Goal: Information Seeking & Learning: Compare options

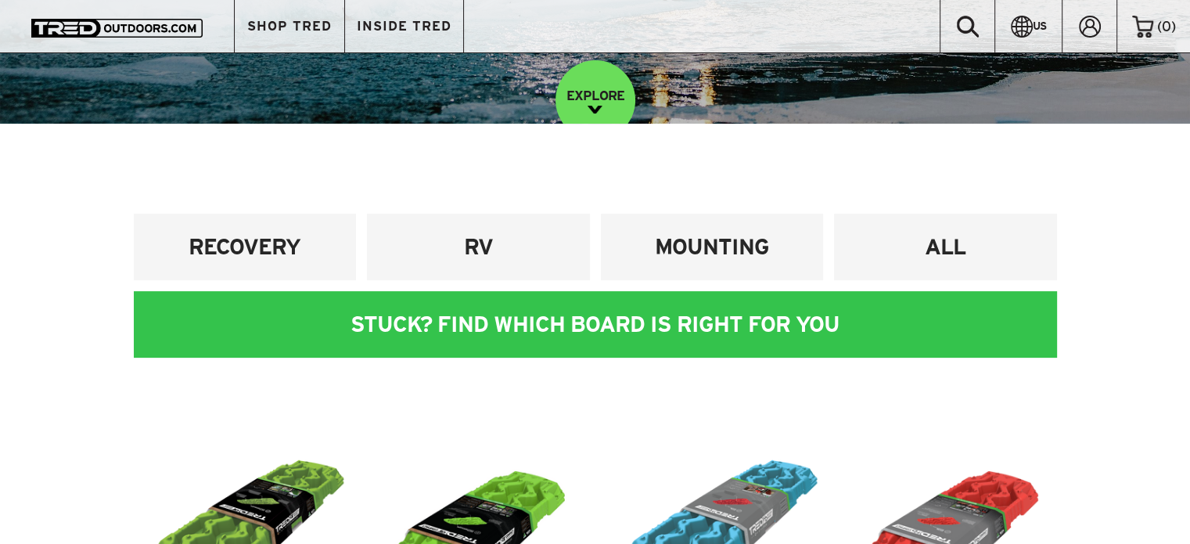
scroll to position [313, 0]
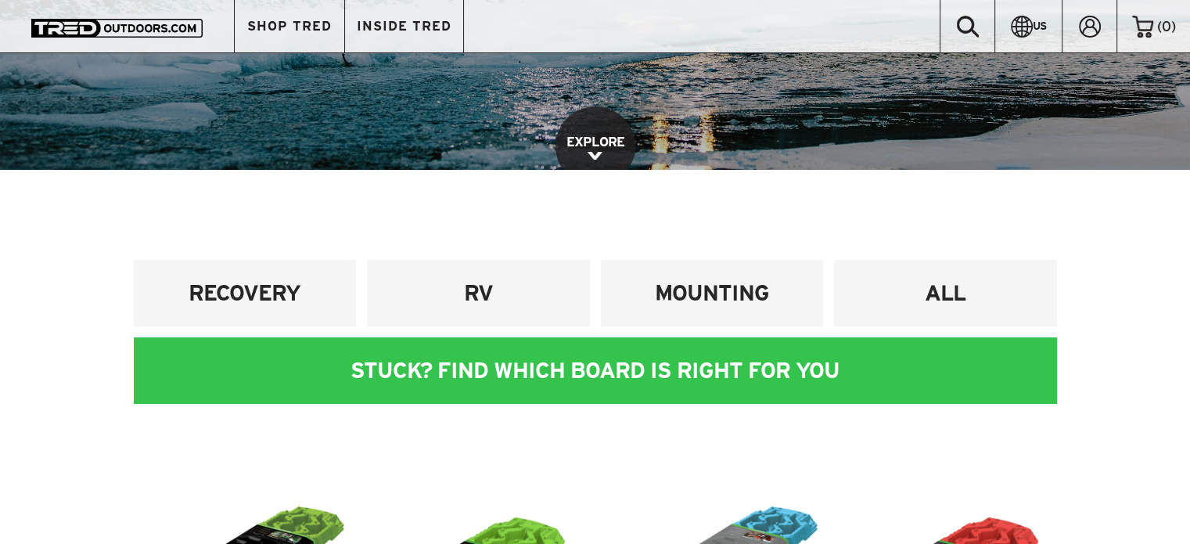
click at [604, 135] on link "EXPLORE" at bounding box center [596, 146] width 80 height 80
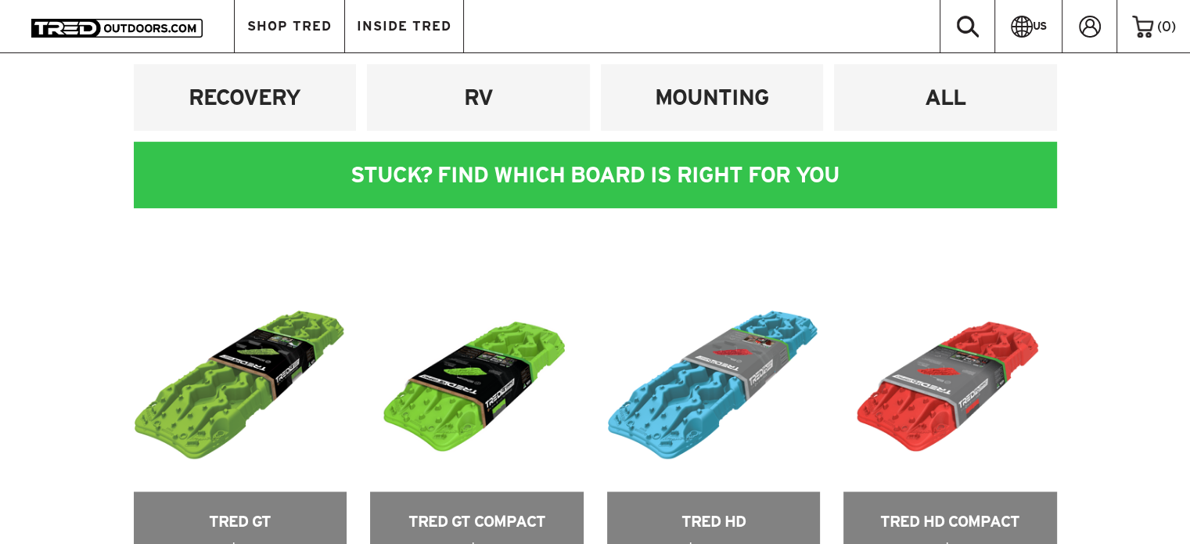
scroll to position [561, 0]
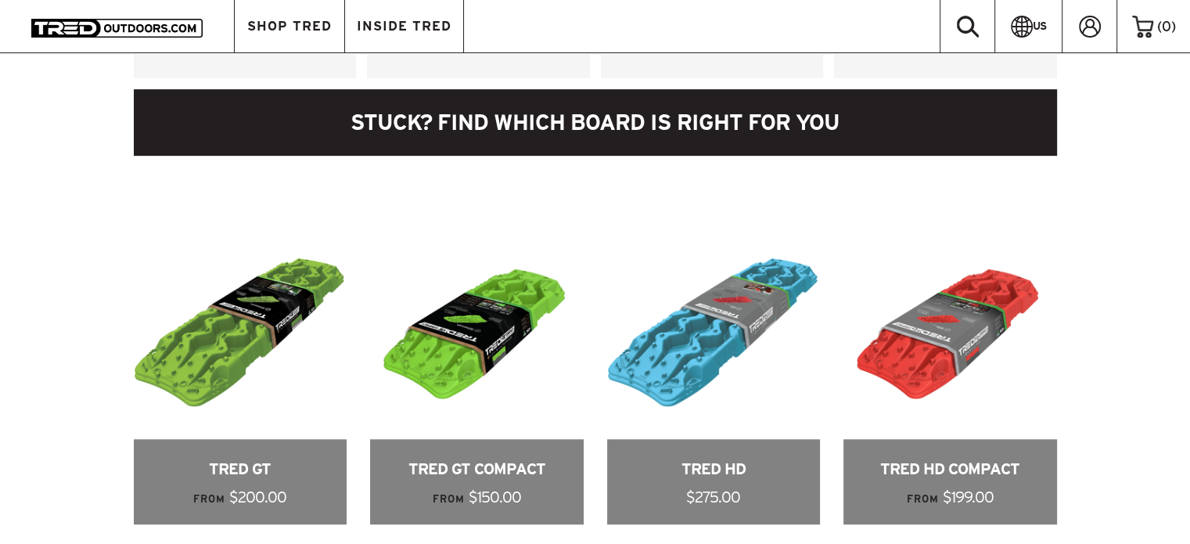
click at [708, 121] on link at bounding box center [595, 122] width 923 height 67
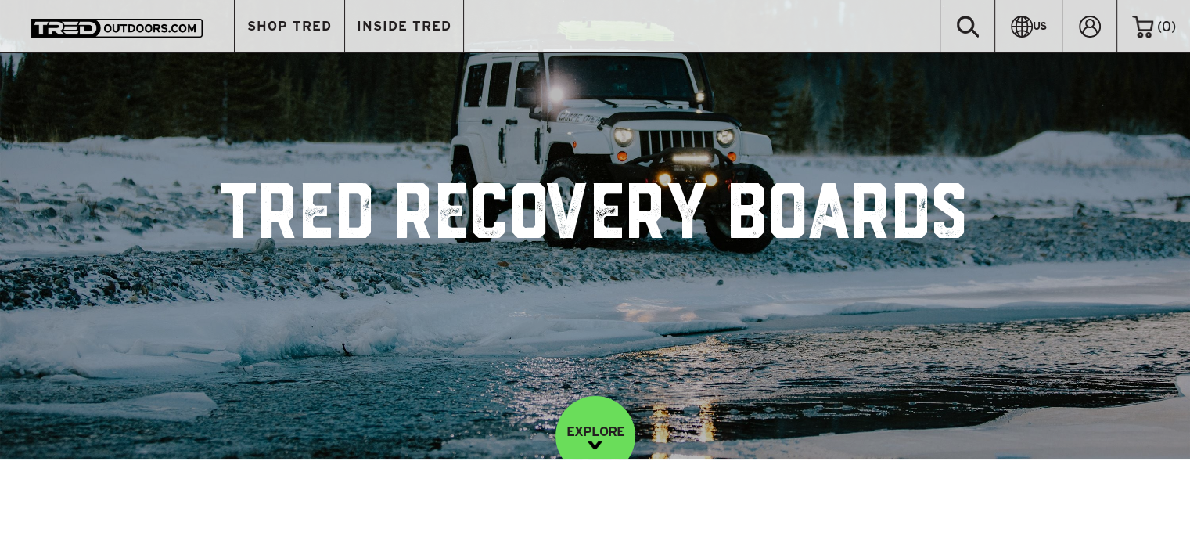
scroll to position [0, 0]
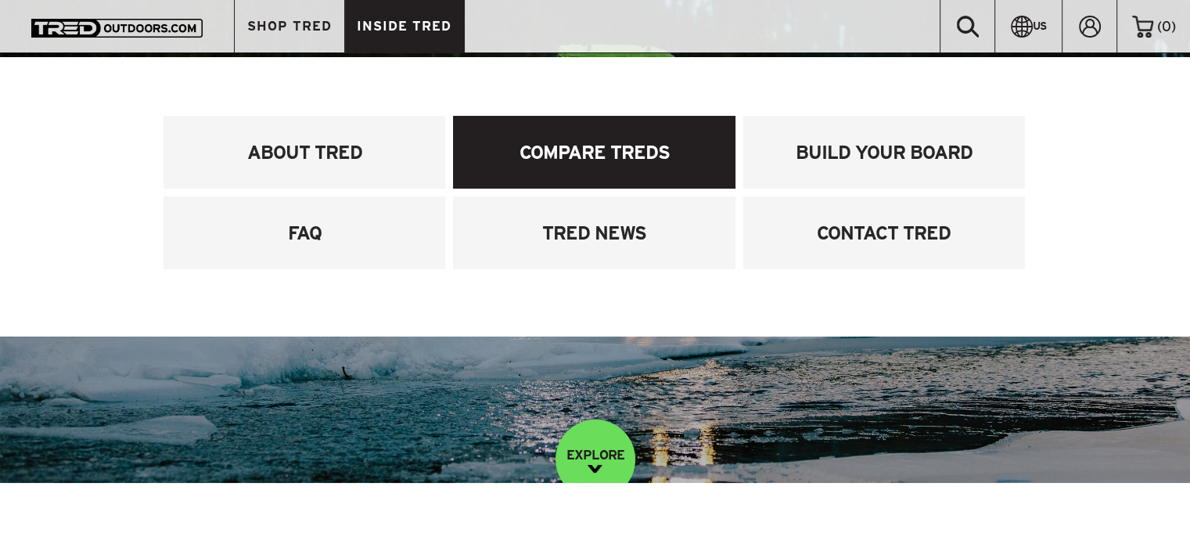
click at [560, 161] on link "COMPARE TREDS" at bounding box center [594, 152] width 282 height 73
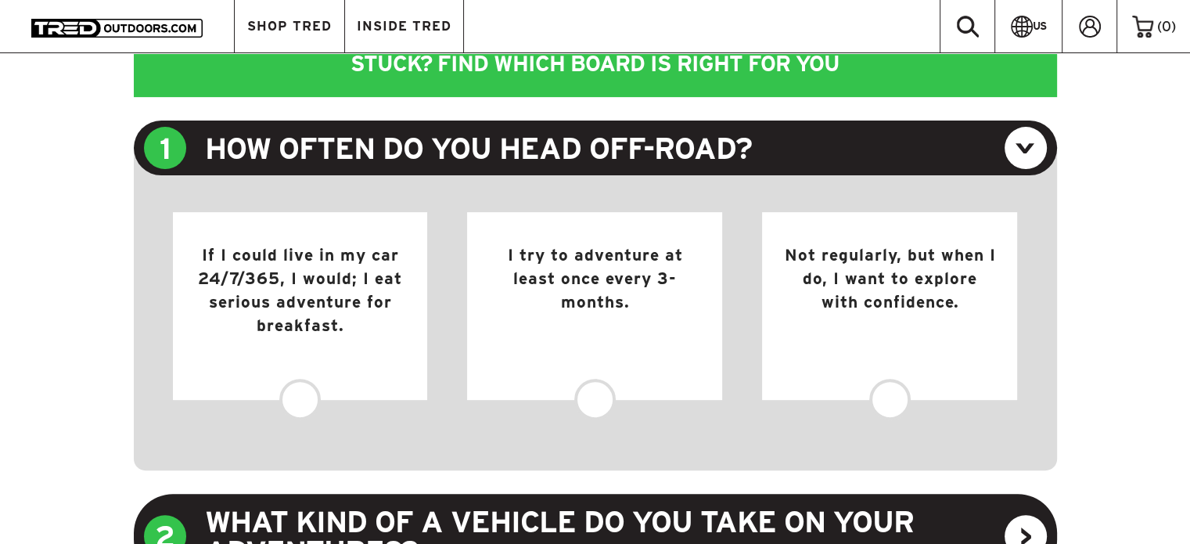
scroll to position [617, 0]
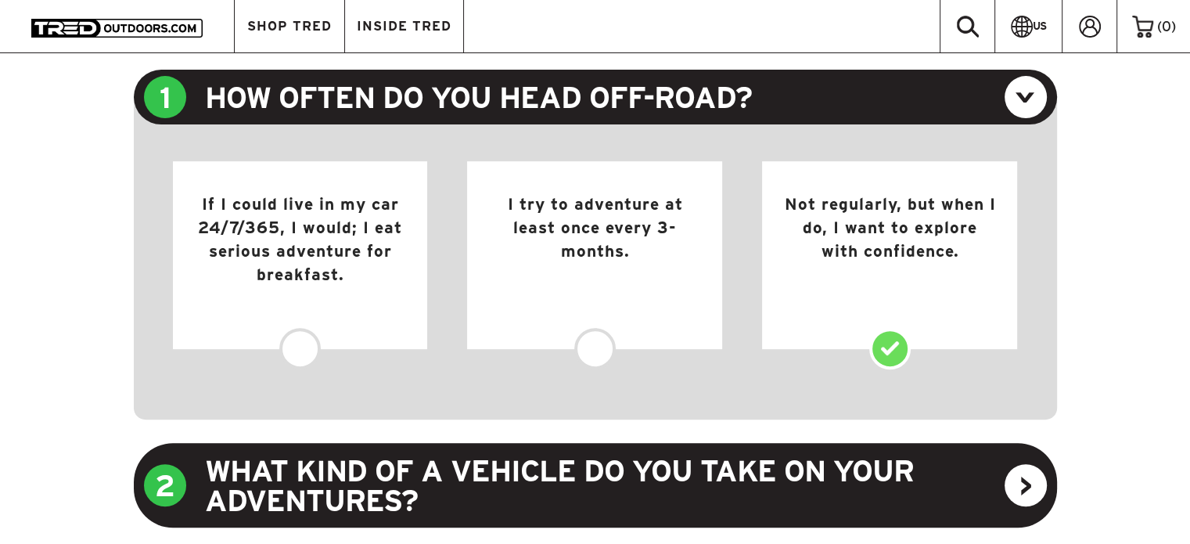
click at [888, 349] on div "Not regularly, but when I do, I want to explore with confidence." at bounding box center [889, 255] width 255 height 188
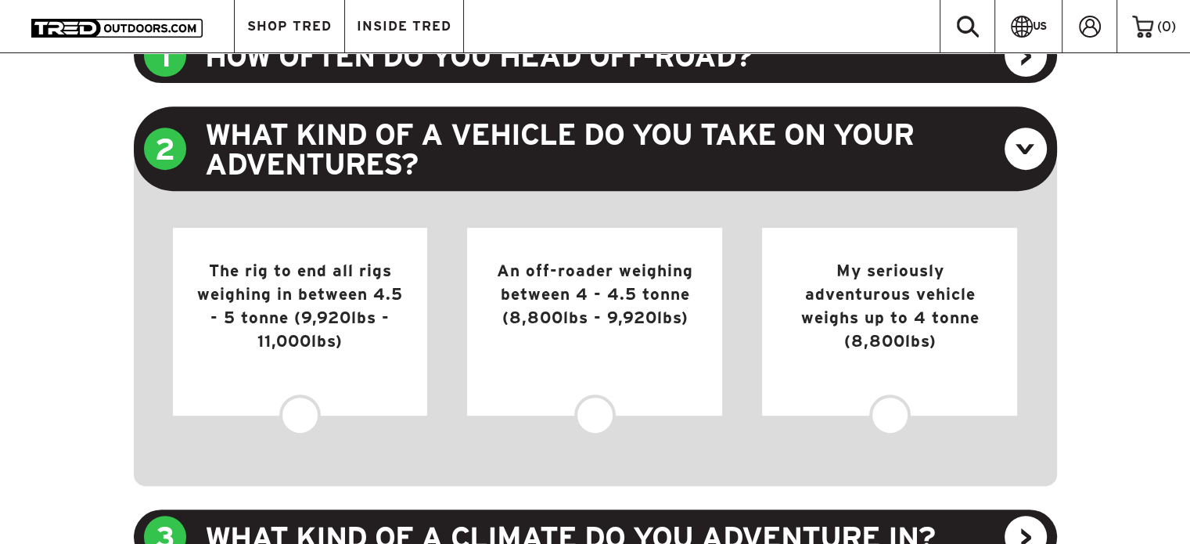
scroll to position [696, 0]
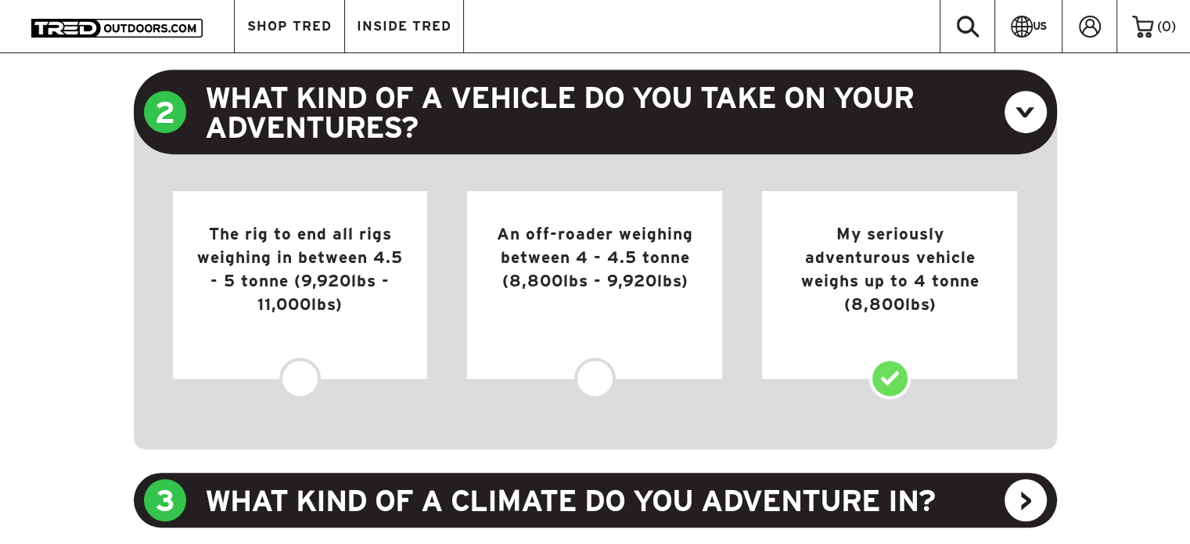
click at [887, 379] on div "My seriously adventurous vehicle weighs up to 4 tonne (8,800lbs)" at bounding box center [889, 285] width 255 height 188
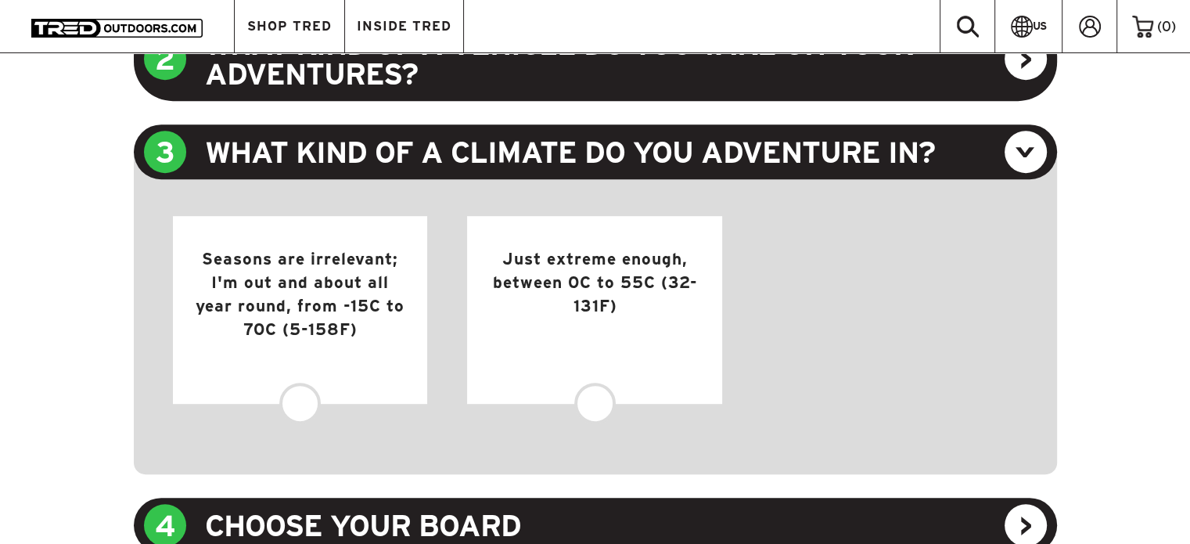
scroll to position [774, 0]
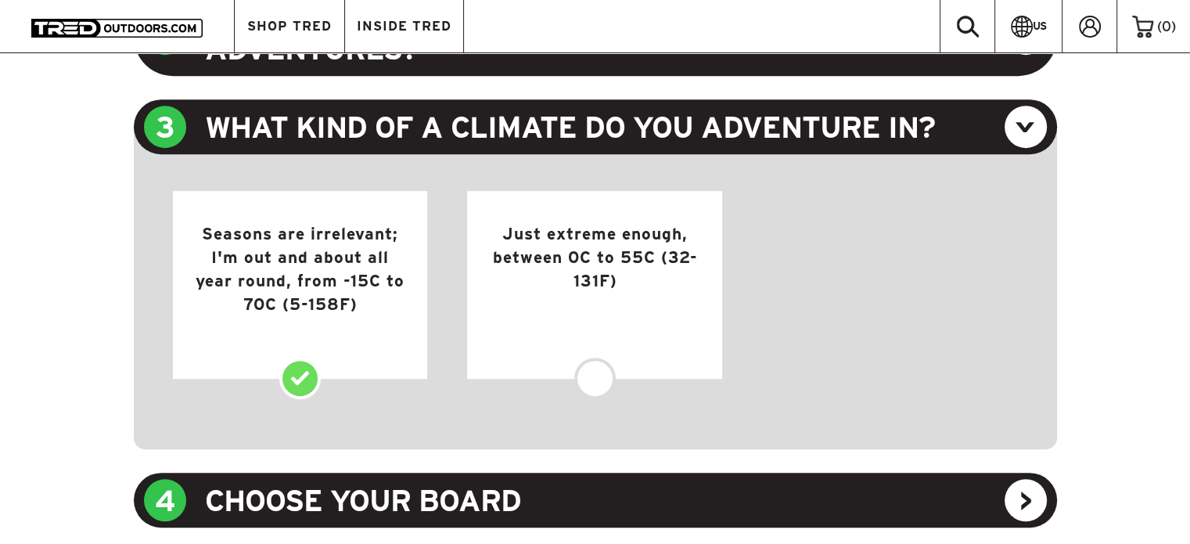
click at [293, 378] on div "Seasons are irrelevant; I'm out and about all year round, from -15C to 70C (5-1…" at bounding box center [300, 285] width 255 height 188
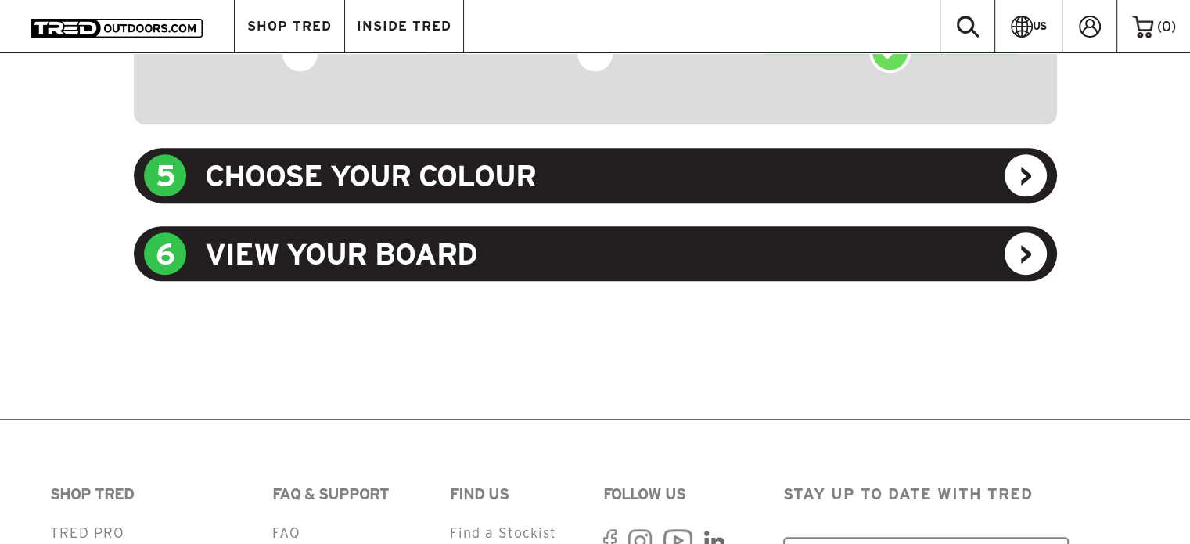
scroll to position [1557, 0]
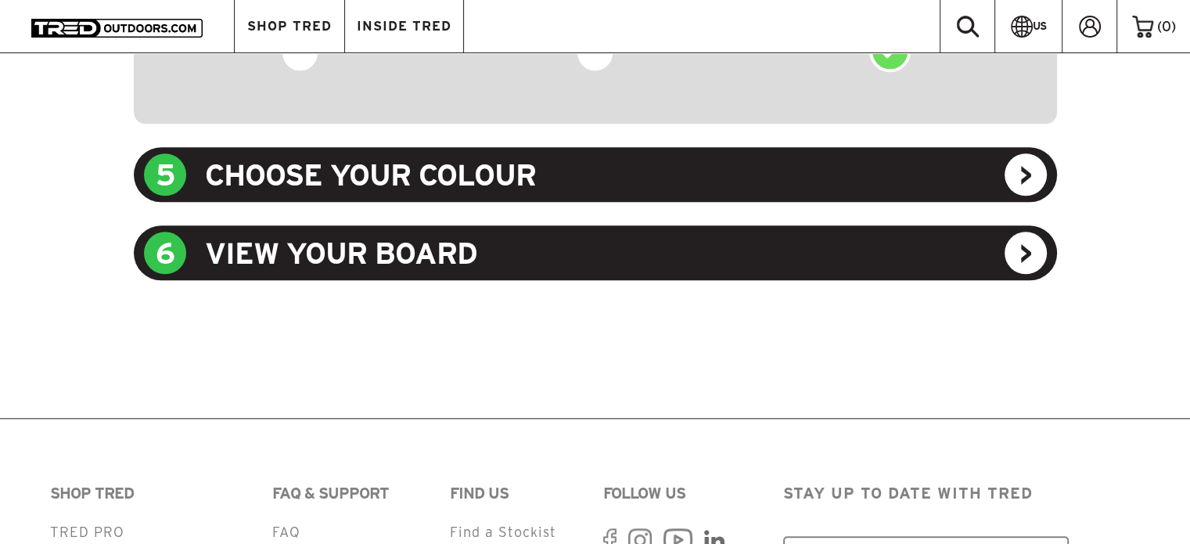
click at [460, 167] on div "5 CHOOSE YOUR COLOUR" at bounding box center [595, 174] width 923 height 55
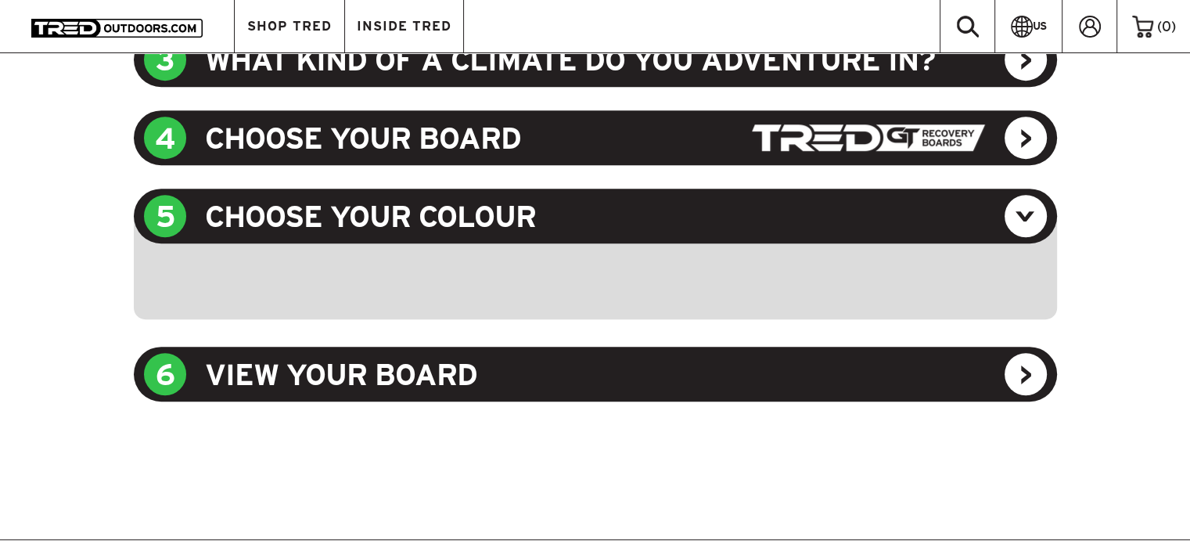
scroll to position [830, 0]
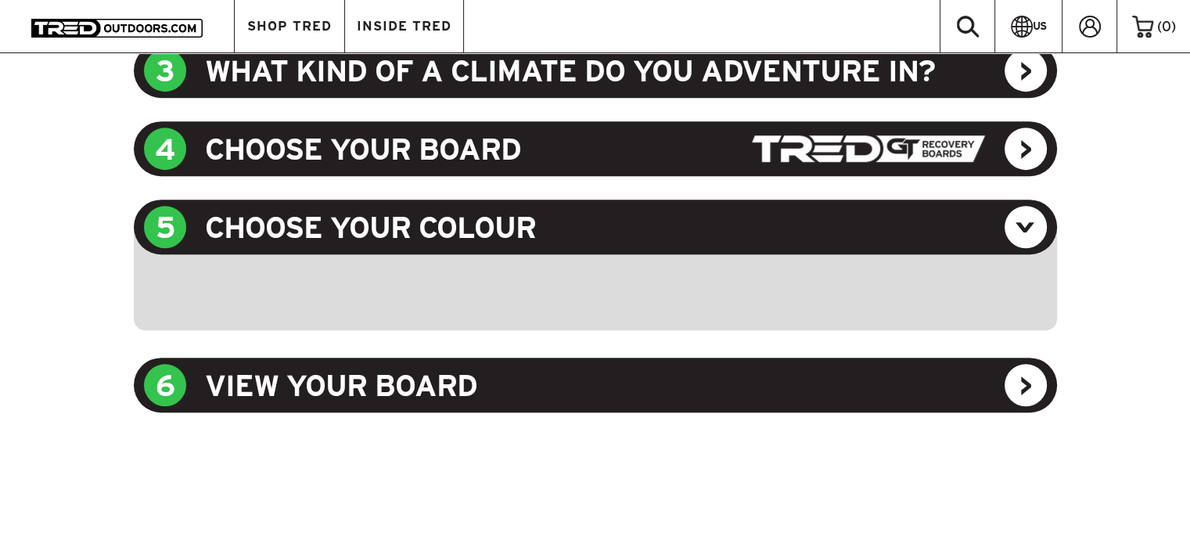
click at [1021, 226] on div "5 CHOOSE YOUR COLOUR" at bounding box center [595, 227] width 923 height 55
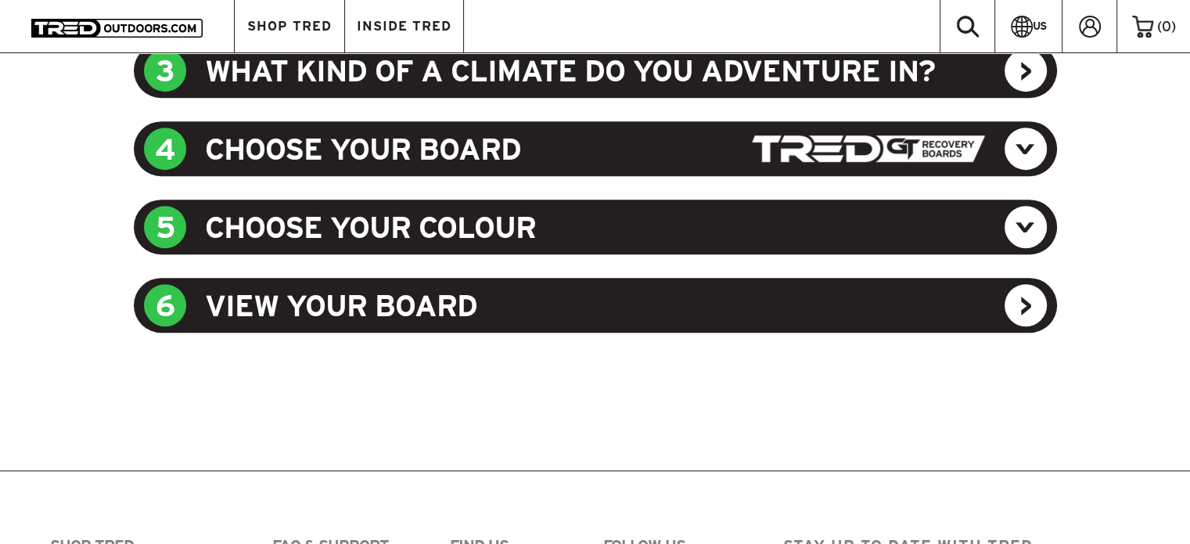
click at [1021, 226] on div "5 CHOOSE YOUR COLOUR" at bounding box center [595, 227] width 923 height 55
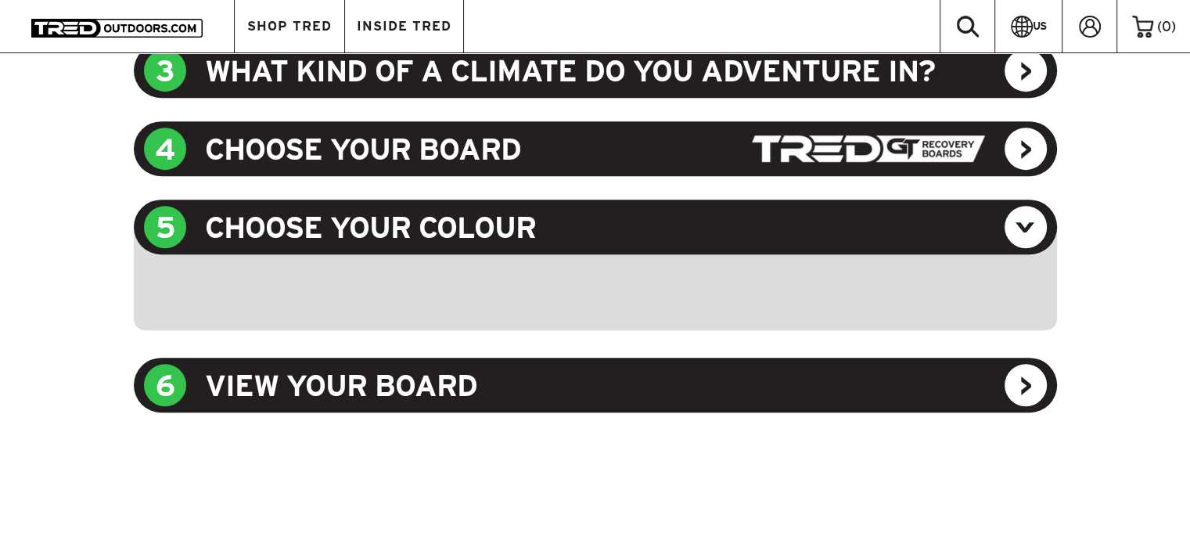
click at [1027, 384] on div "6 VIEW YOUR BOARD" at bounding box center [595, 385] width 923 height 55
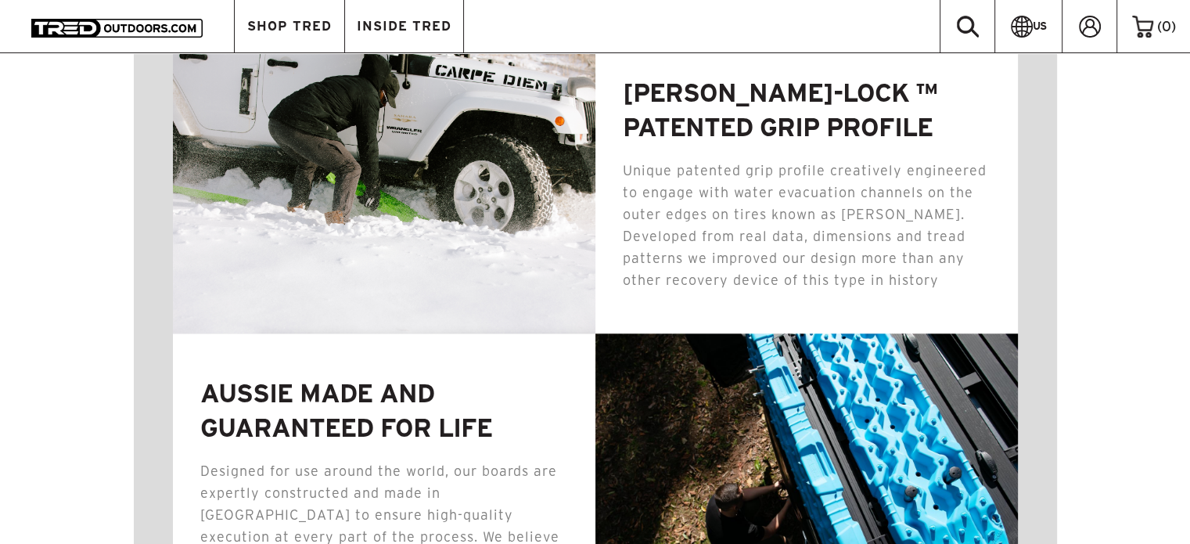
scroll to position [1691, 0]
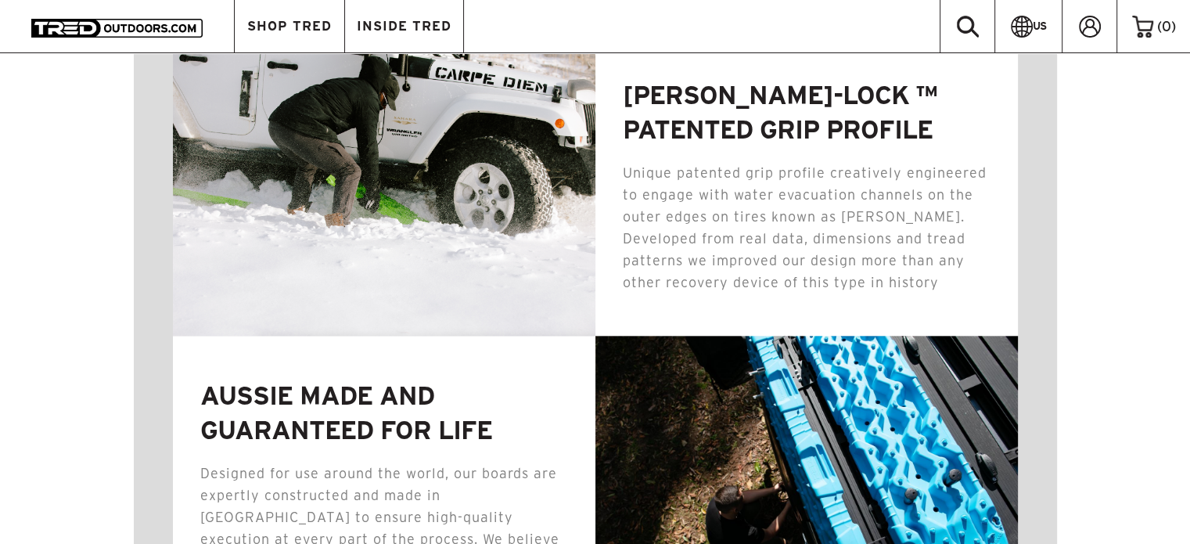
click at [823, 416] on img at bounding box center [807, 486] width 423 height 301
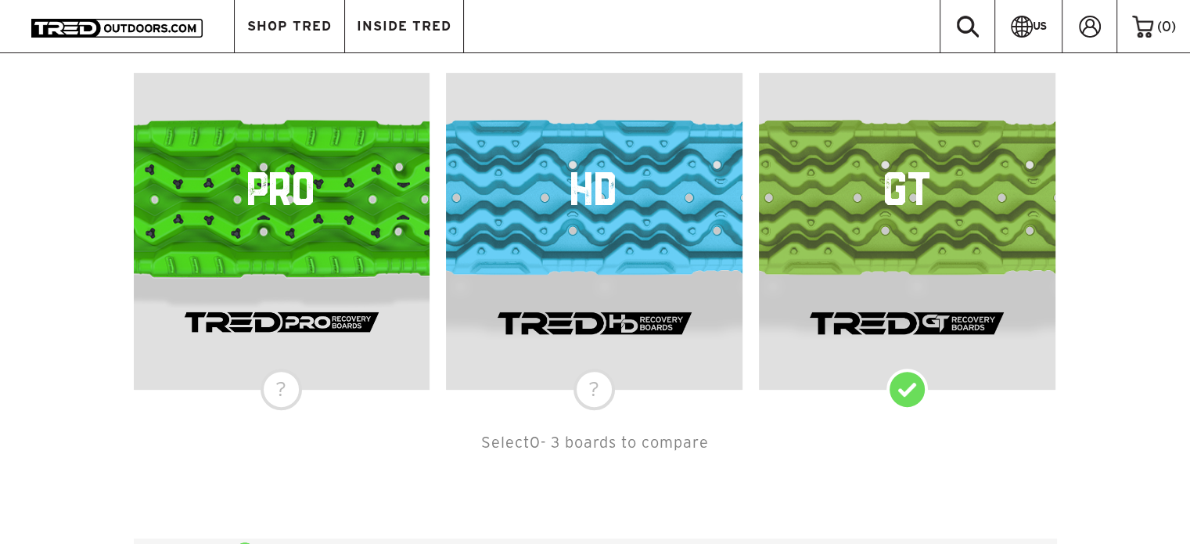
scroll to position [548, 0]
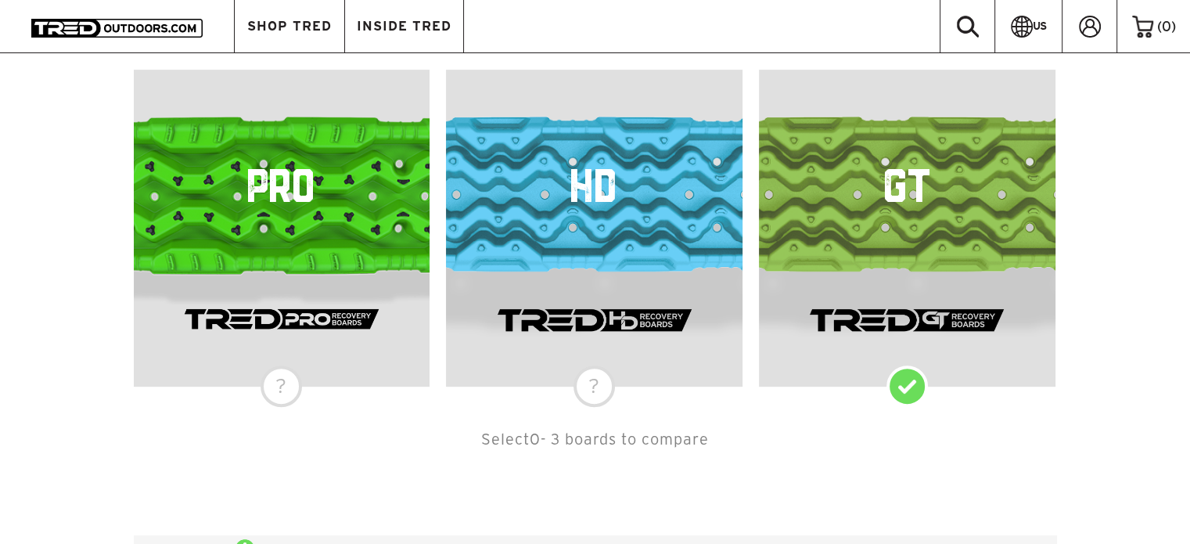
click at [905, 386] on div "GT" at bounding box center [907, 228] width 297 height 317
click at [587, 386] on div "HD" at bounding box center [594, 228] width 297 height 317
click at [277, 380] on div "PRO" at bounding box center [282, 228] width 297 height 317
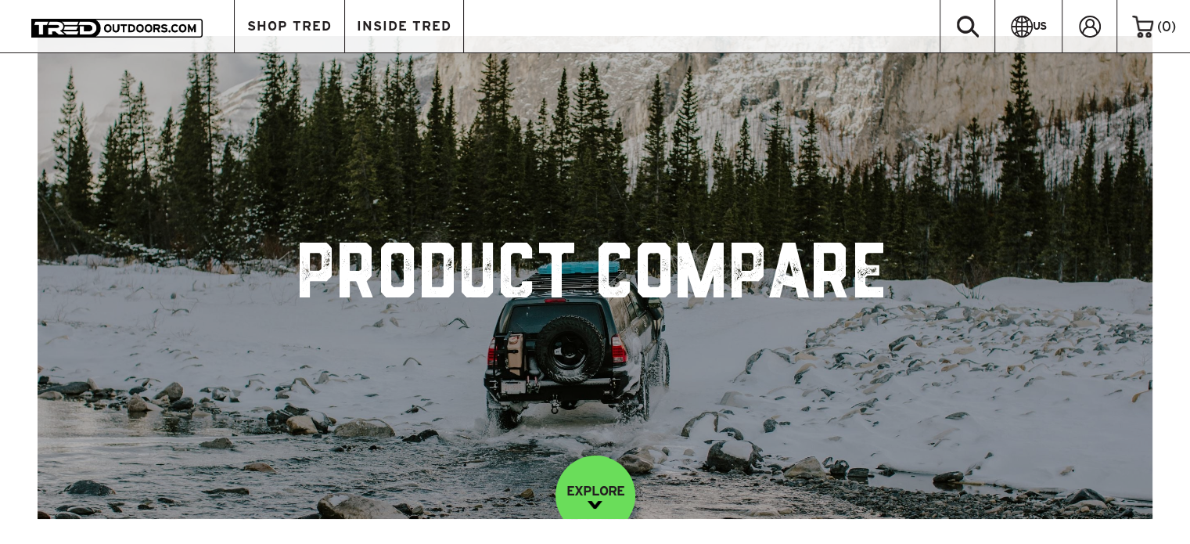
scroll to position [0, 0]
